Goal: Information Seeking & Learning: Learn about a topic

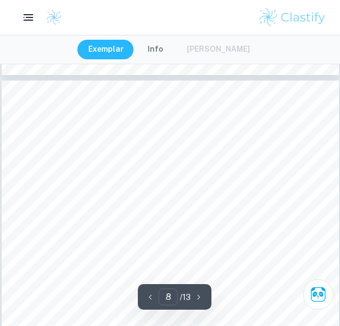
scroll to position [3198, 0]
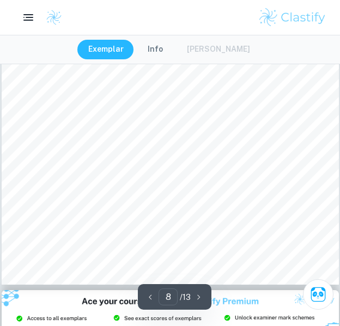
type input "9"
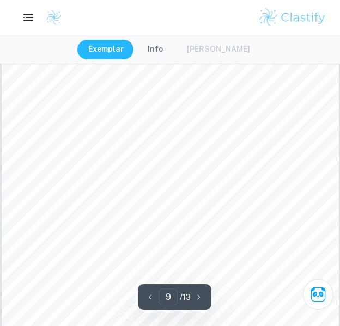
scroll to position [3652, 0]
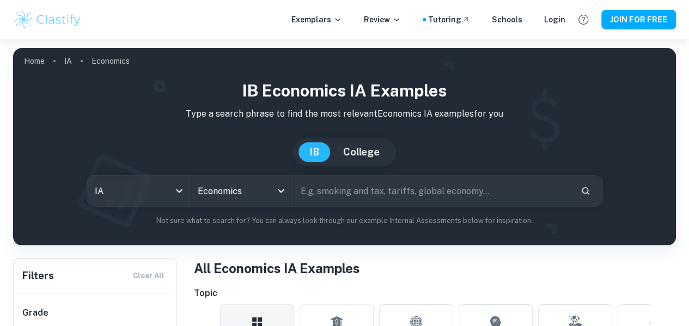
scroll to position [109, 0]
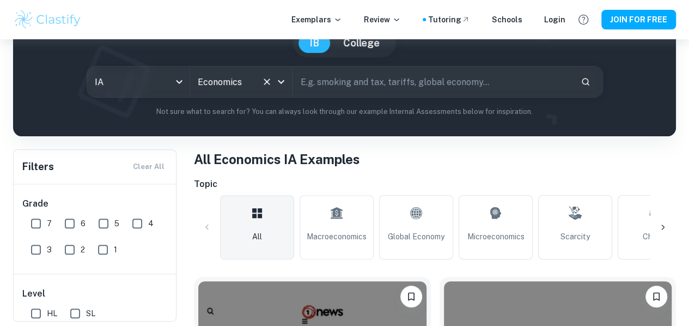
click at [288, 86] on icon "Open" at bounding box center [281, 81] width 13 height 13
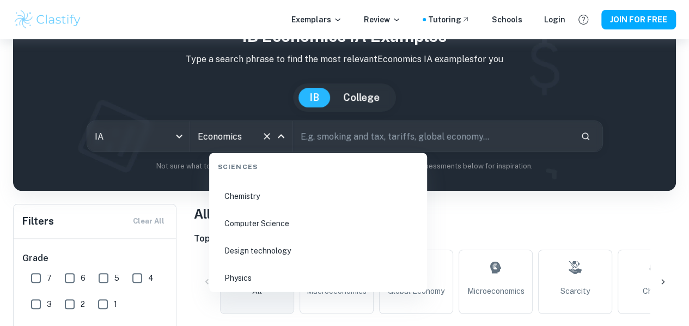
scroll to position [1703, 0]
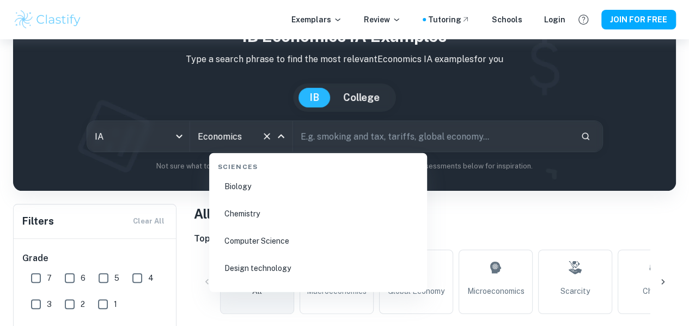
click at [270, 220] on li "Chemistry" at bounding box center [318, 213] width 209 height 25
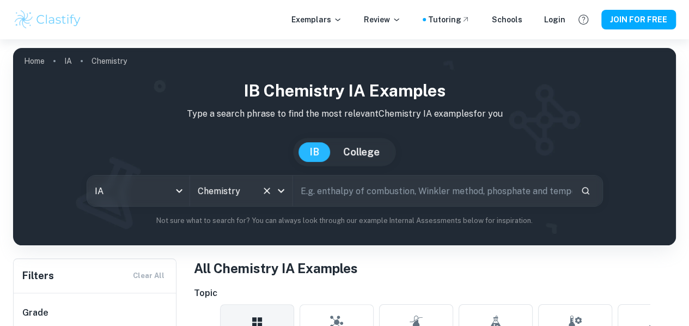
scroll to position [218, 0]
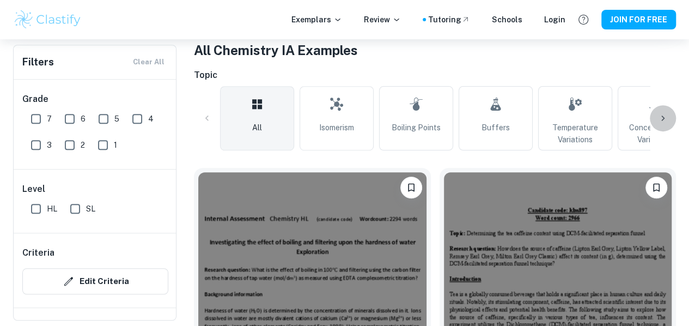
click at [668, 118] on icon at bounding box center [663, 118] width 11 height 11
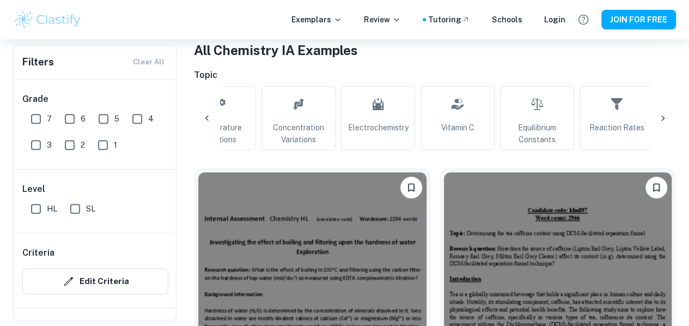
scroll to position [0, 368]
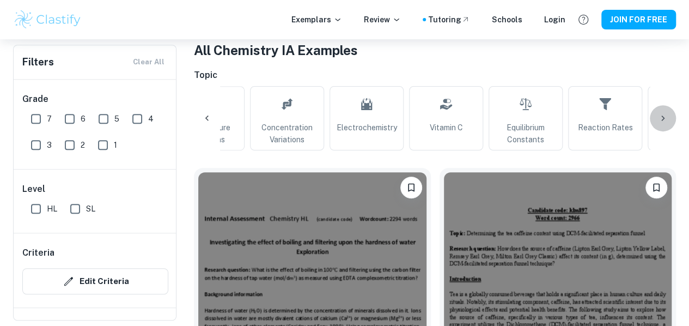
click at [662, 118] on icon at bounding box center [663, 118] width 11 height 11
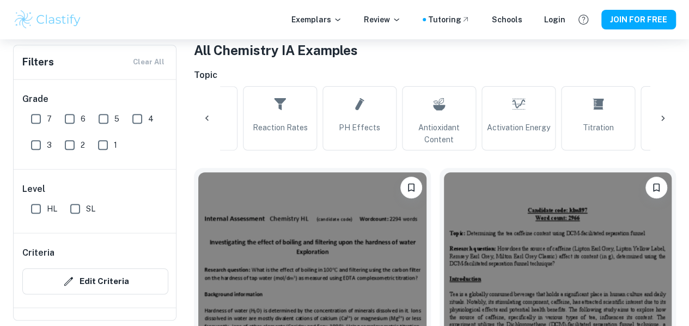
scroll to position [0, 735]
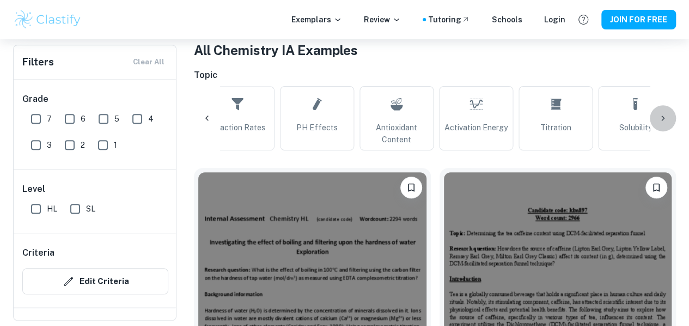
click at [659, 118] on icon at bounding box center [663, 118] width 11 height 11
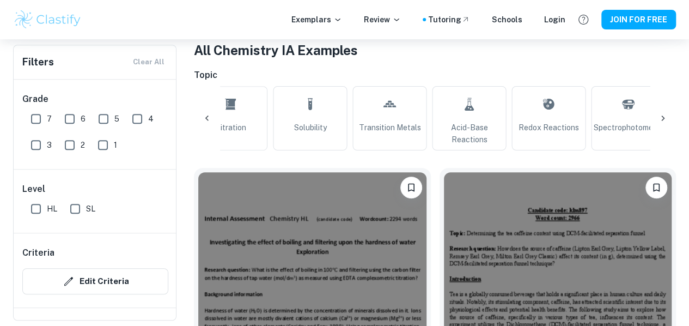
scroll to position [0, 1103]
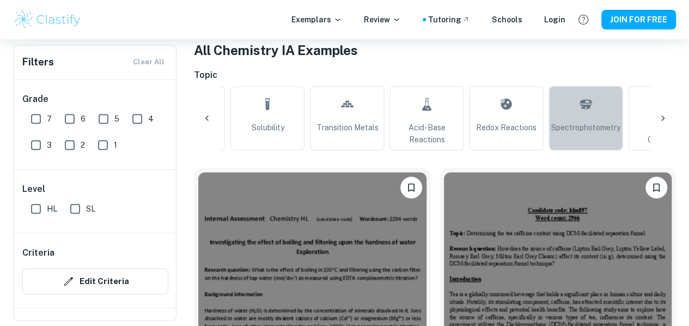
click at [597, 100] on link "Spectrophotometry" at bounding box center [586, 118] width 74 height 64
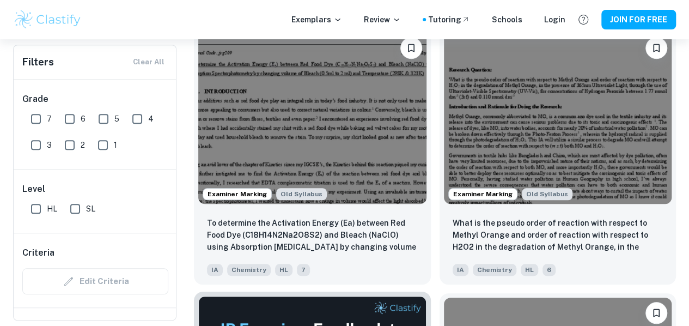
scroll to position [490, 0]
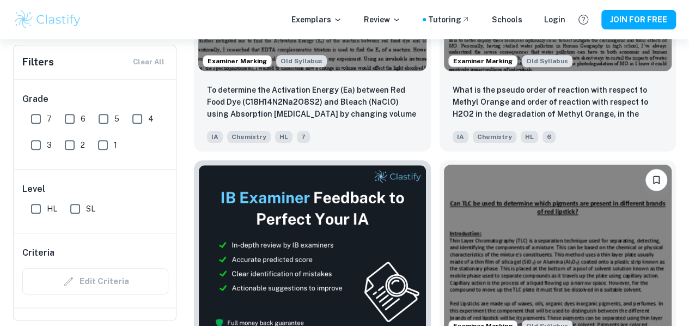
click at [76, 209] on input "SL" at bounding box center [75, 209] width 22 height 22
checkbox input "true"
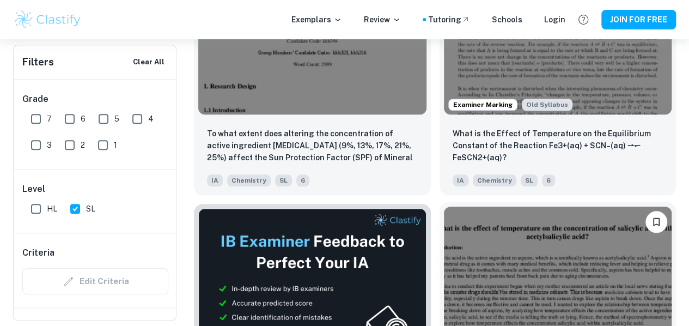
scroll to position [353, 0]
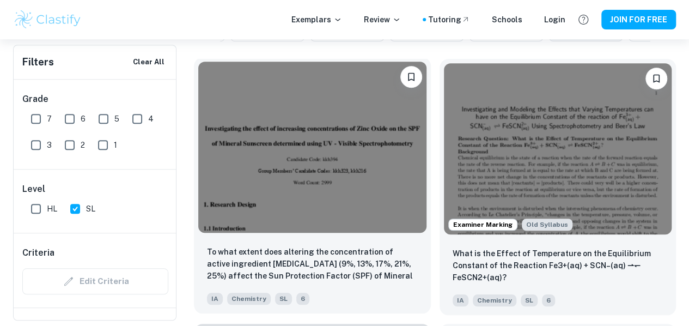
click at [269, 148] on img at bounding box center [312, 147] width 228 height 171
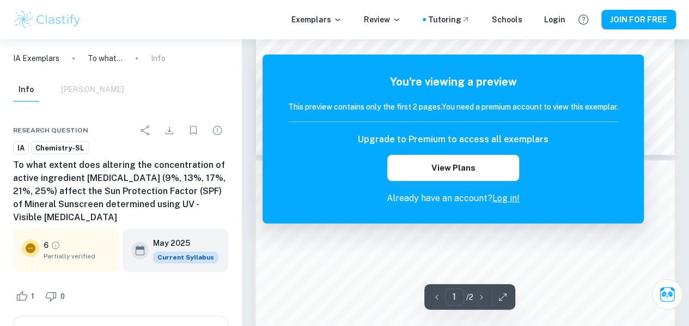
scroll to position [490, 0]
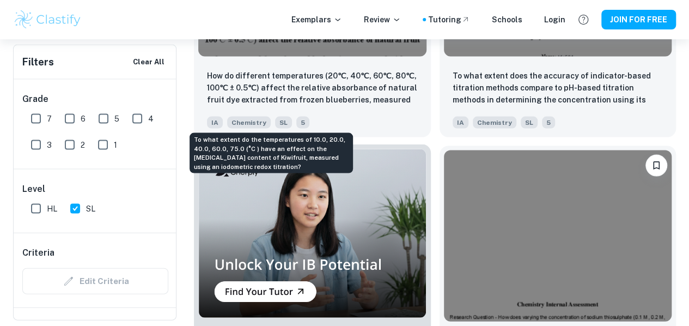
scroll to position [1061, 0]
